Goal: Check status: Check status

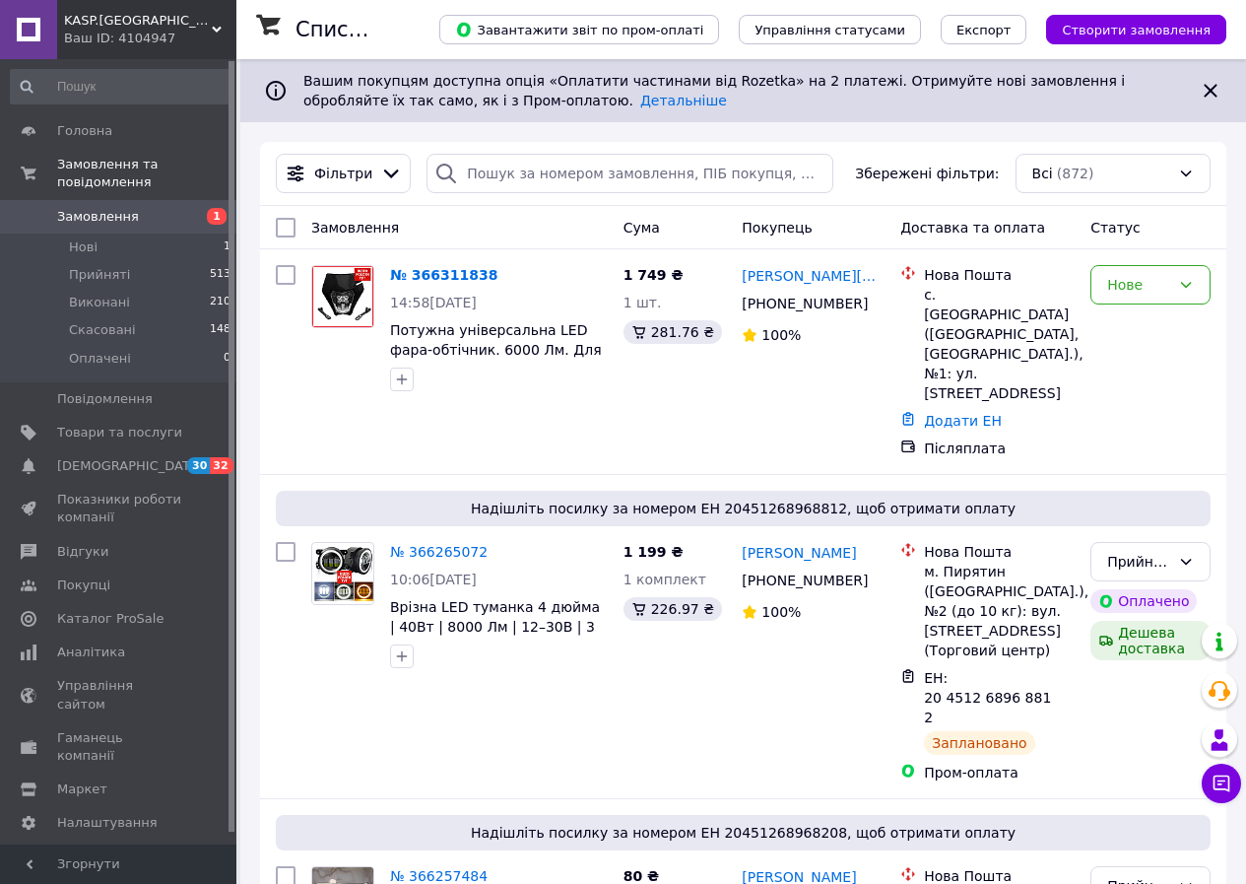
click at [412, 269] on link "№ 366311838" at bounding box center [443, 275] width 107 height 16
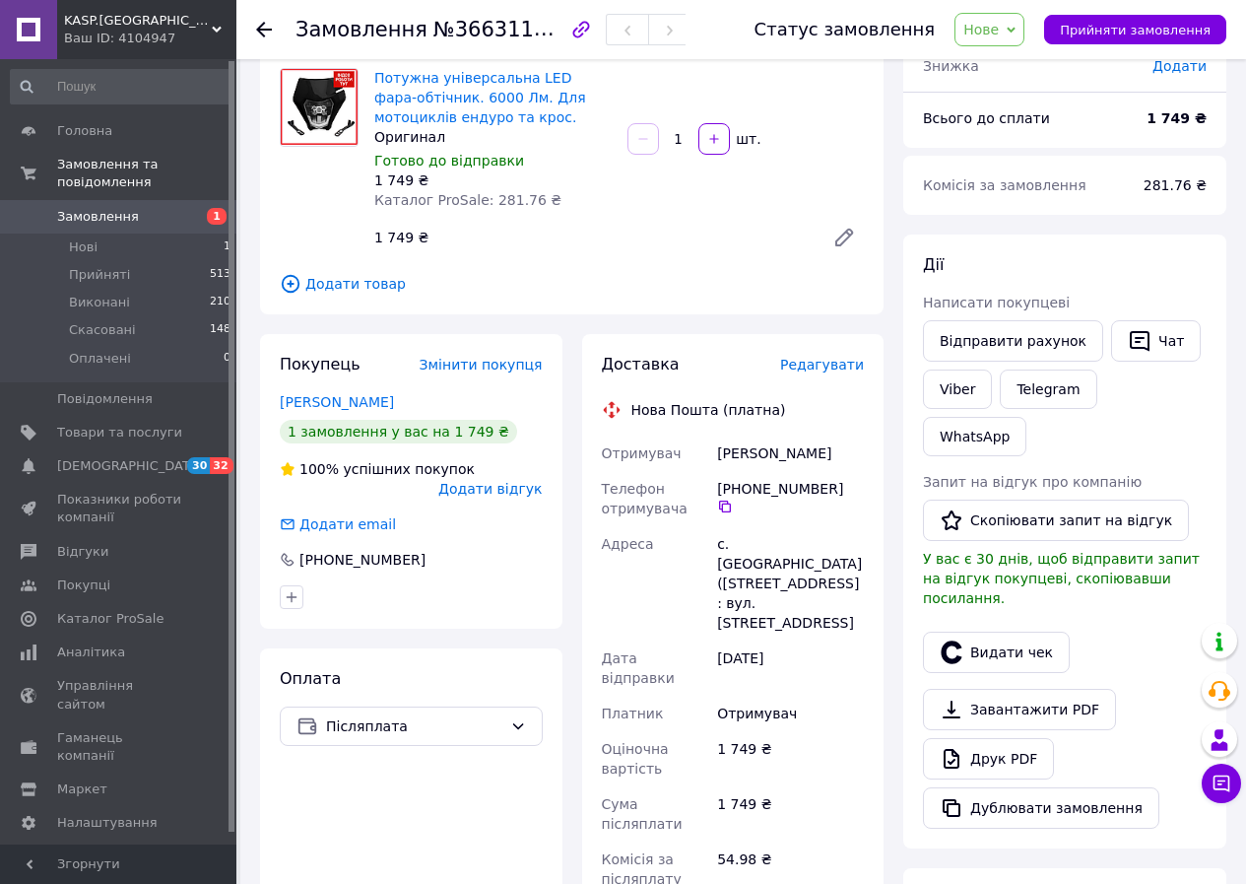
scroll to position [493, 0]
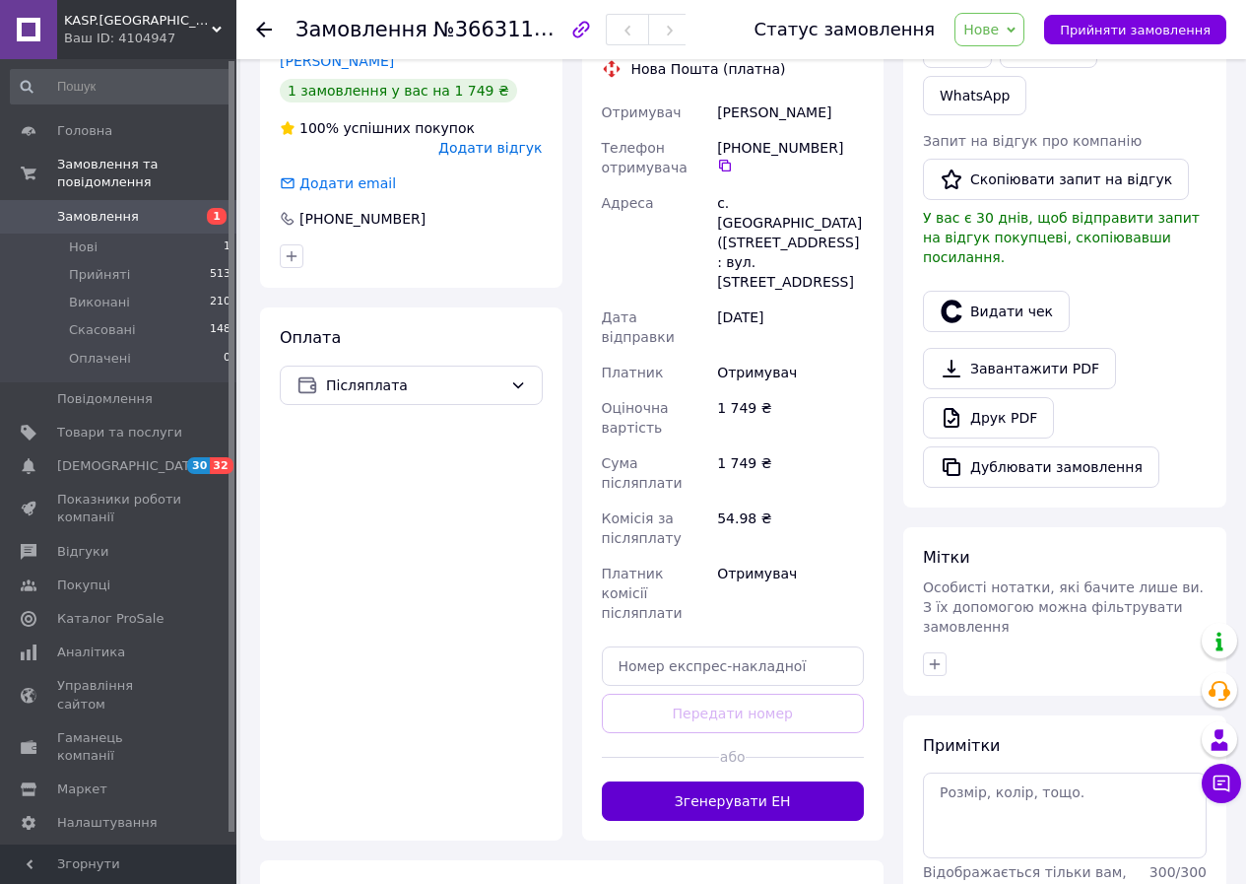
click at [788, 781] on button "Згенерувати ЕН" at bounding box center [733, 800] width 263 height 39
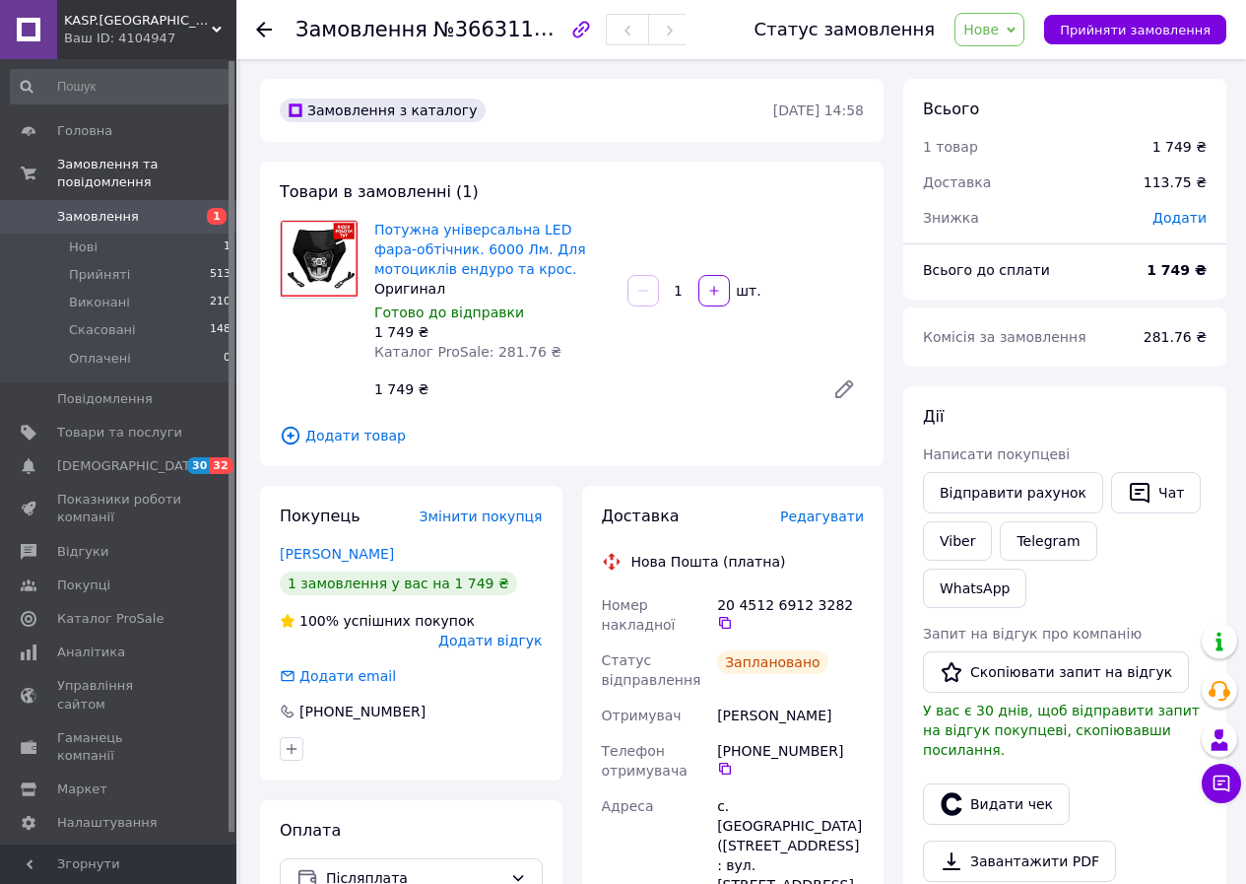
click at [76, 208] on span "Замовлення" at bounding box center [98, 217] width 82 height 18
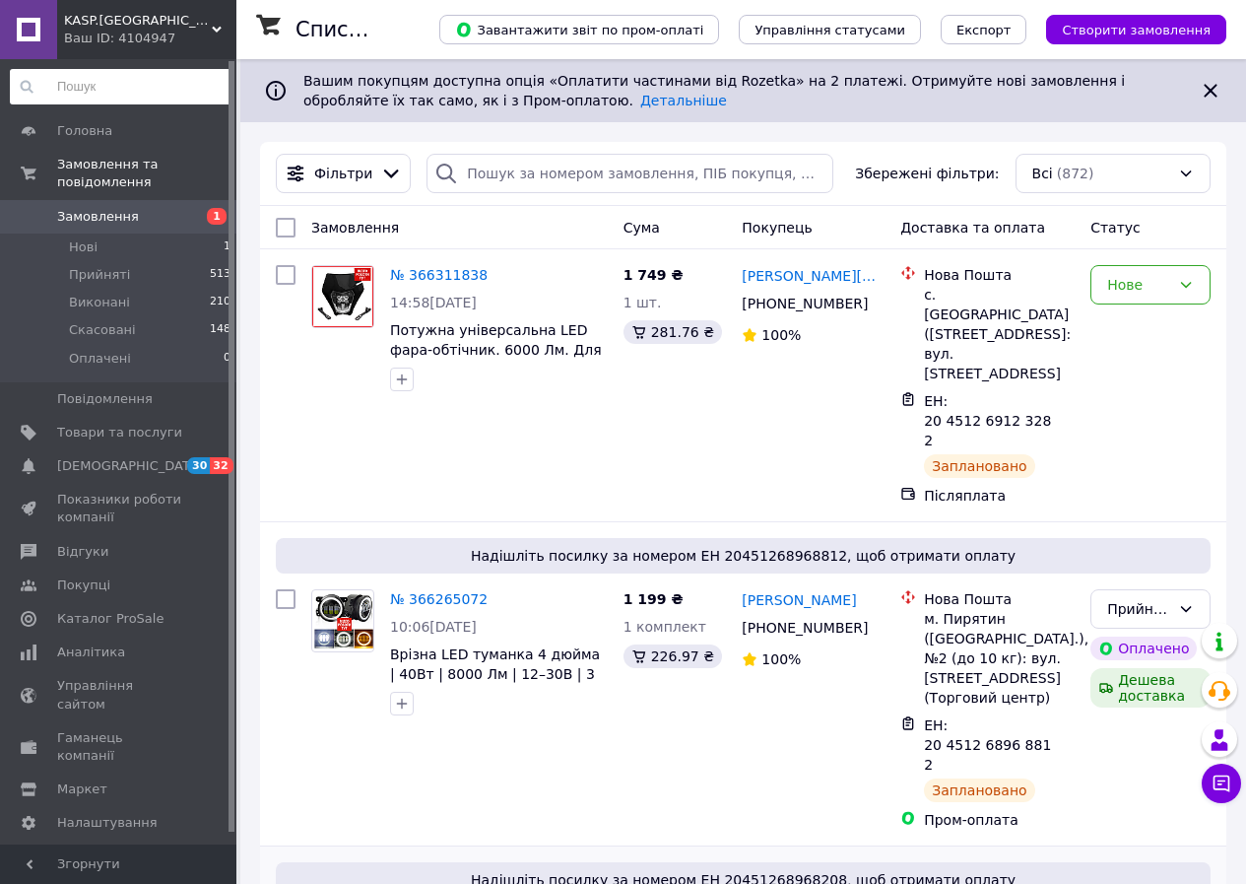
drag, startPoint x: 86, startPoint y: 77, endPoint x: 1095, endPoint y: 823, distance: 1254.6
